Goal: Task Accomplishment & Management: Use online tool/utility

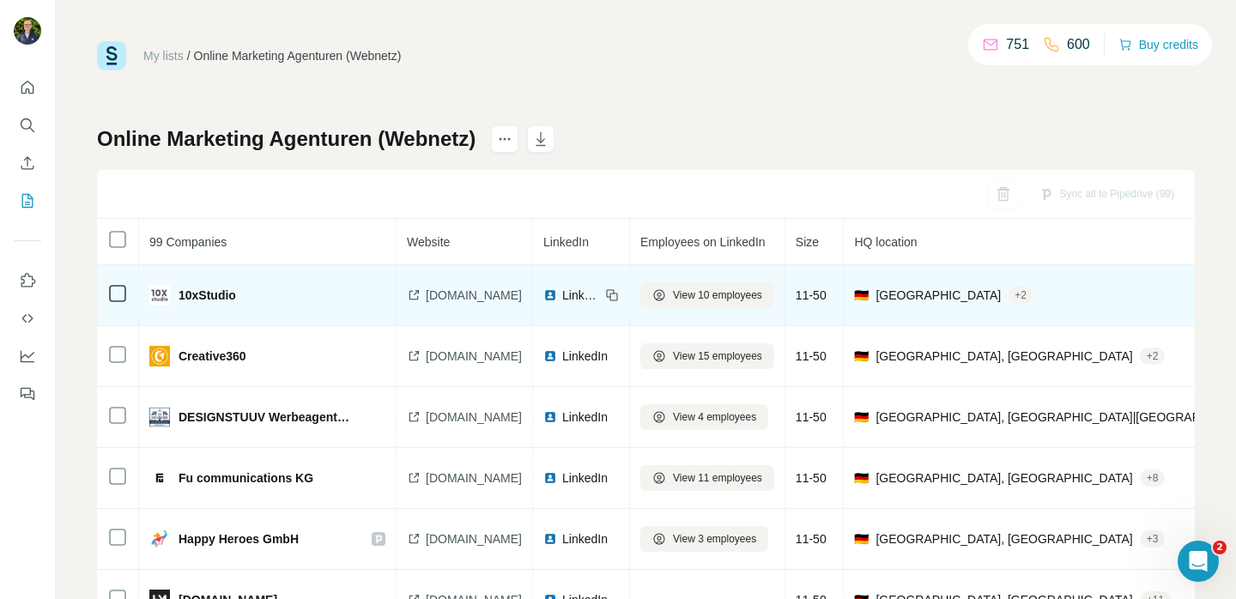
click at [472, 299] on span "[DOMAIN_NAME]" at bounding box center [474, 295] width 96 height 17
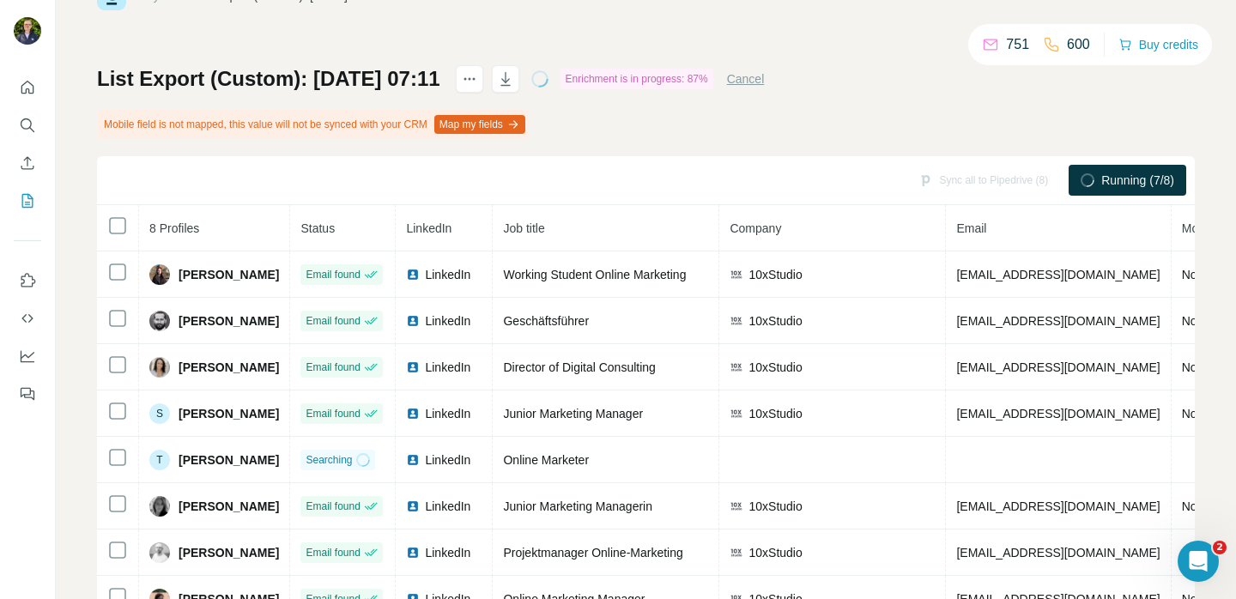
scroll to position [64, 0]
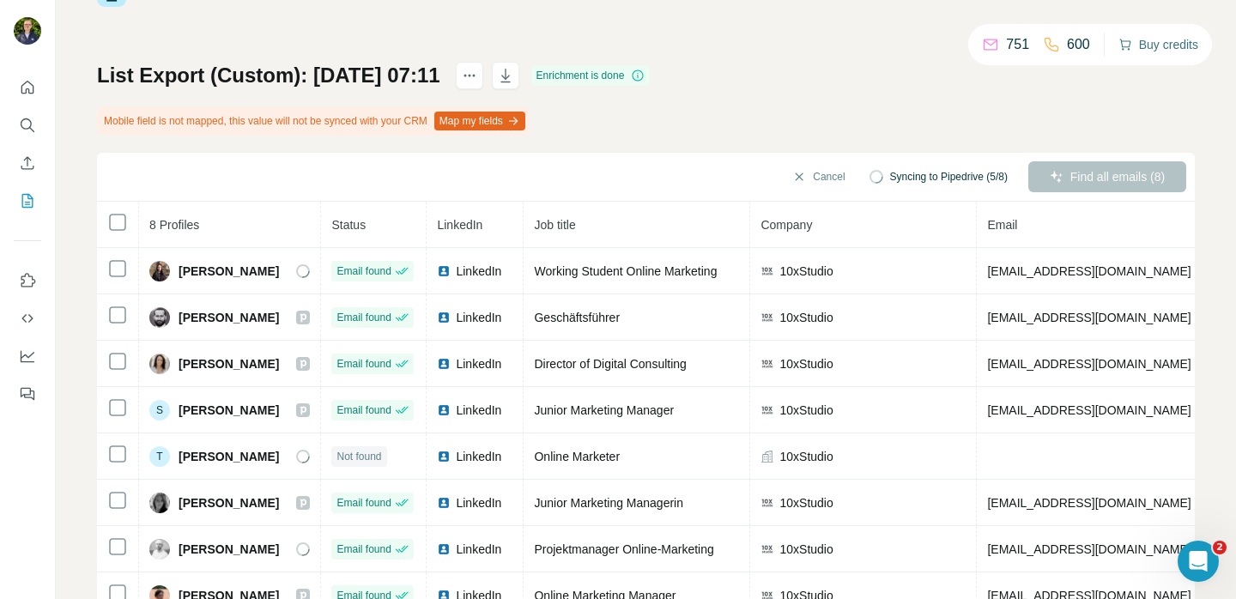
click at [1183, 52] on button "Buy credits" at bounding box center [1159, 45] width 80 height 24
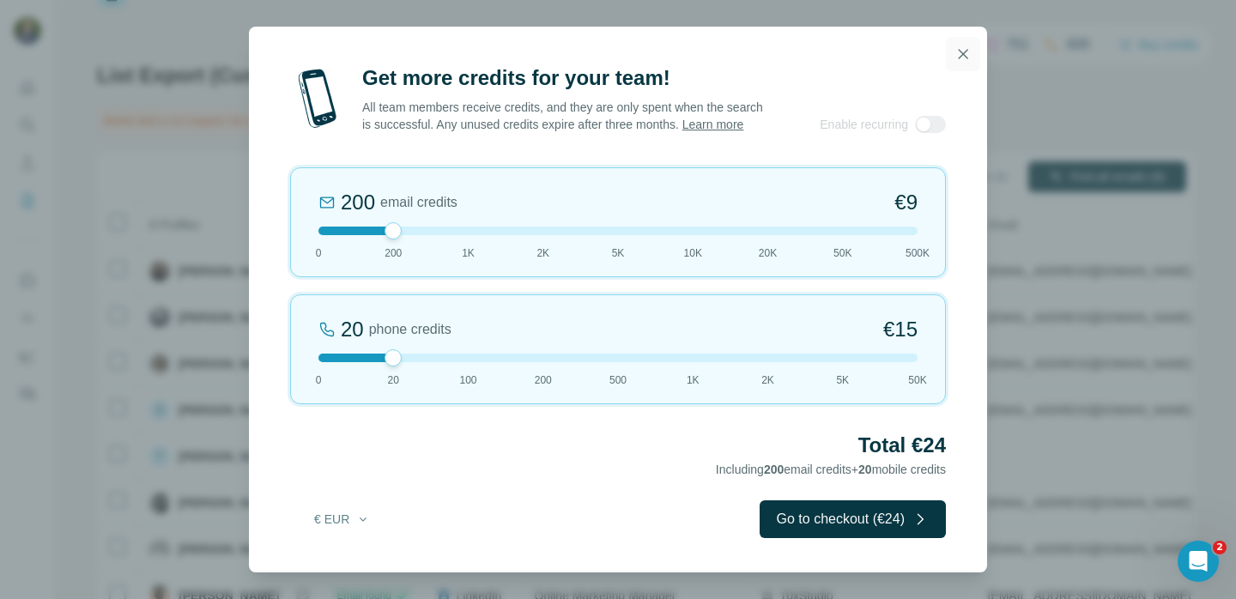
click at [963, 59] on icon "button" at bounding box center [963, 54] width 17 height 17
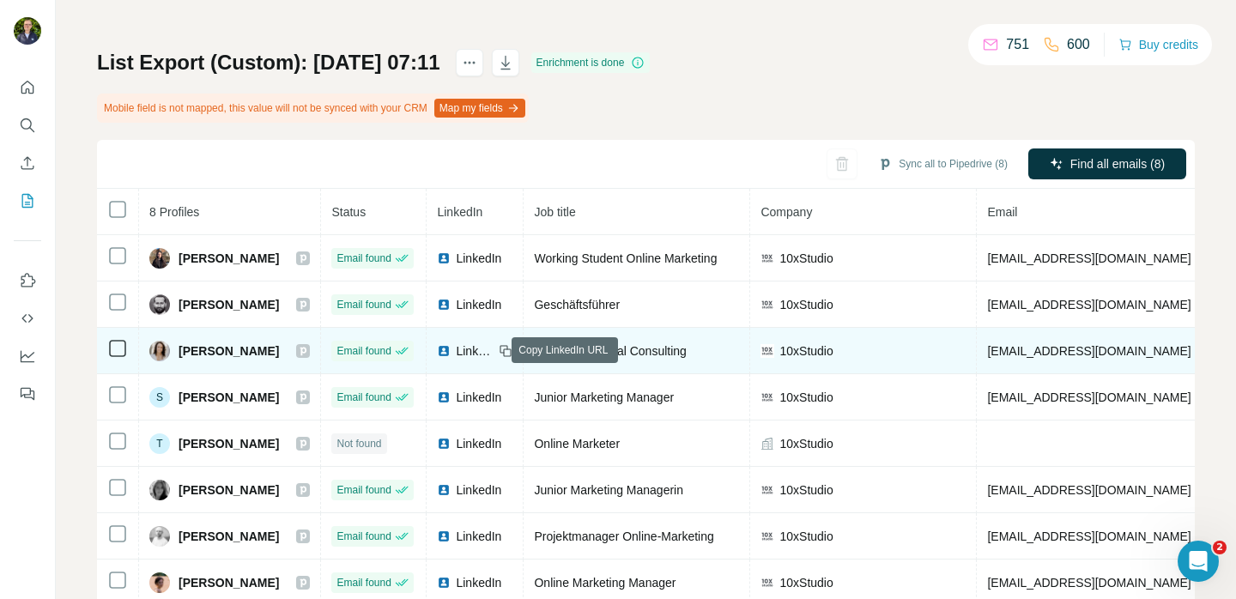
scroll to position [80, 0]
